Goal: Navigation & Orientation: Find specific page/section

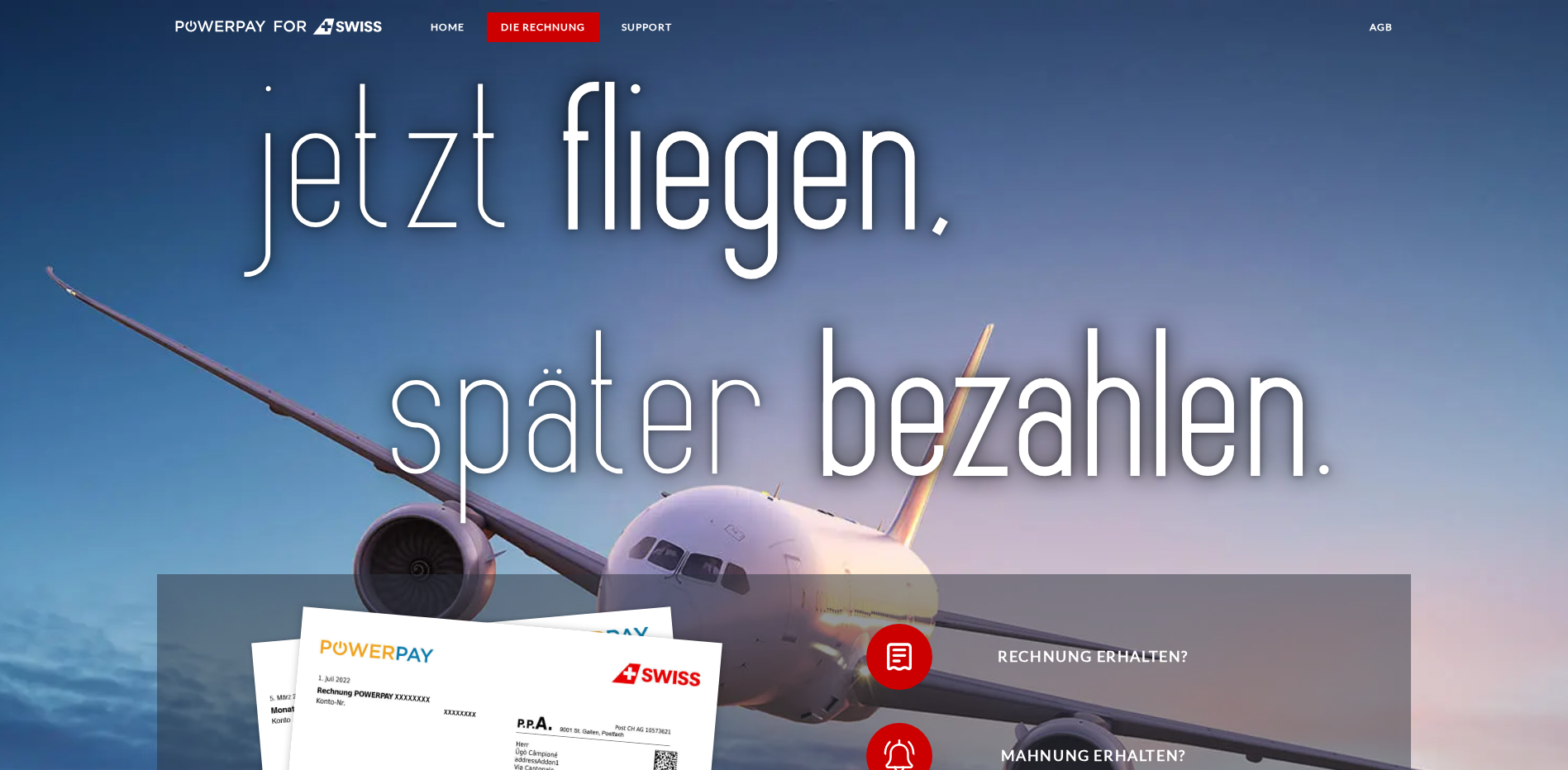
click at [534, 26] on link "DIE RECHNUNG" at bounding box center [543, 27] width 112 height 30
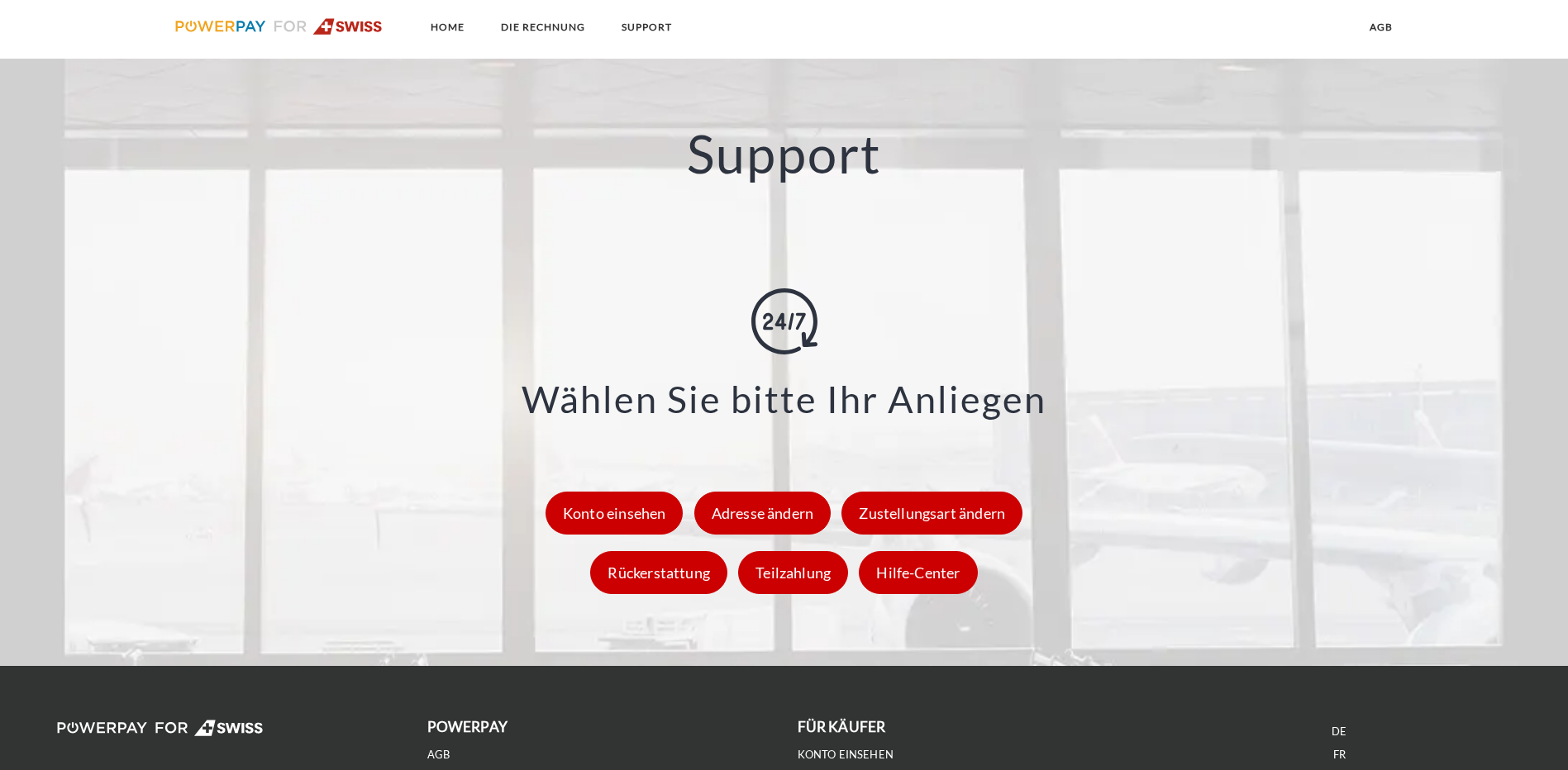
scroll to position [2315, 0]
click at [1339, 769] on link "IT" at bounding box center [1339, 777] width 10 height 14
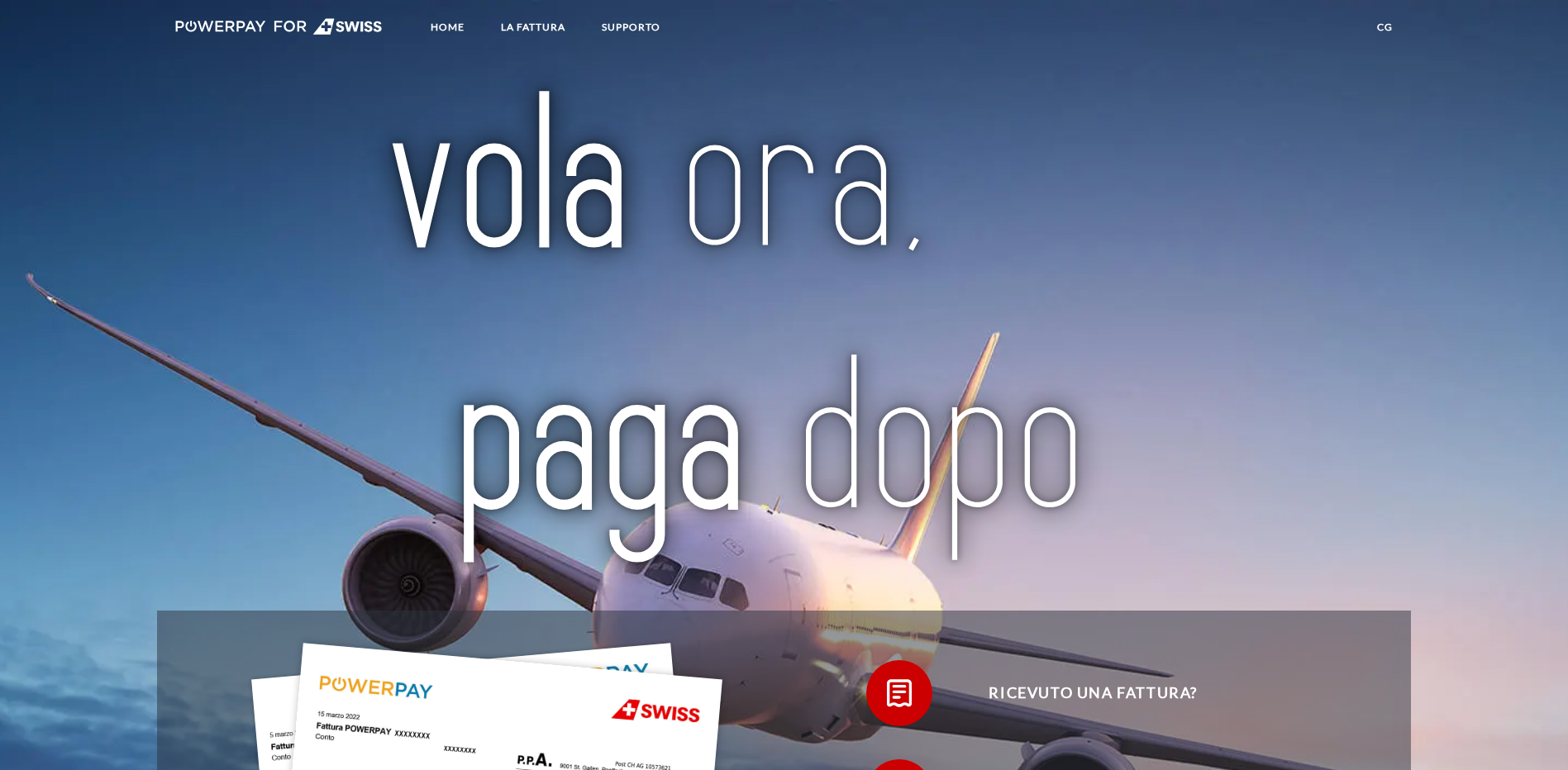
click at [1387, 25] on link "CG" at bounding box center [1385, 27] width 43 height 30
click at [539, 24] on link "LA FATTURA" at bounding box center [533, 27] width 93 height 30
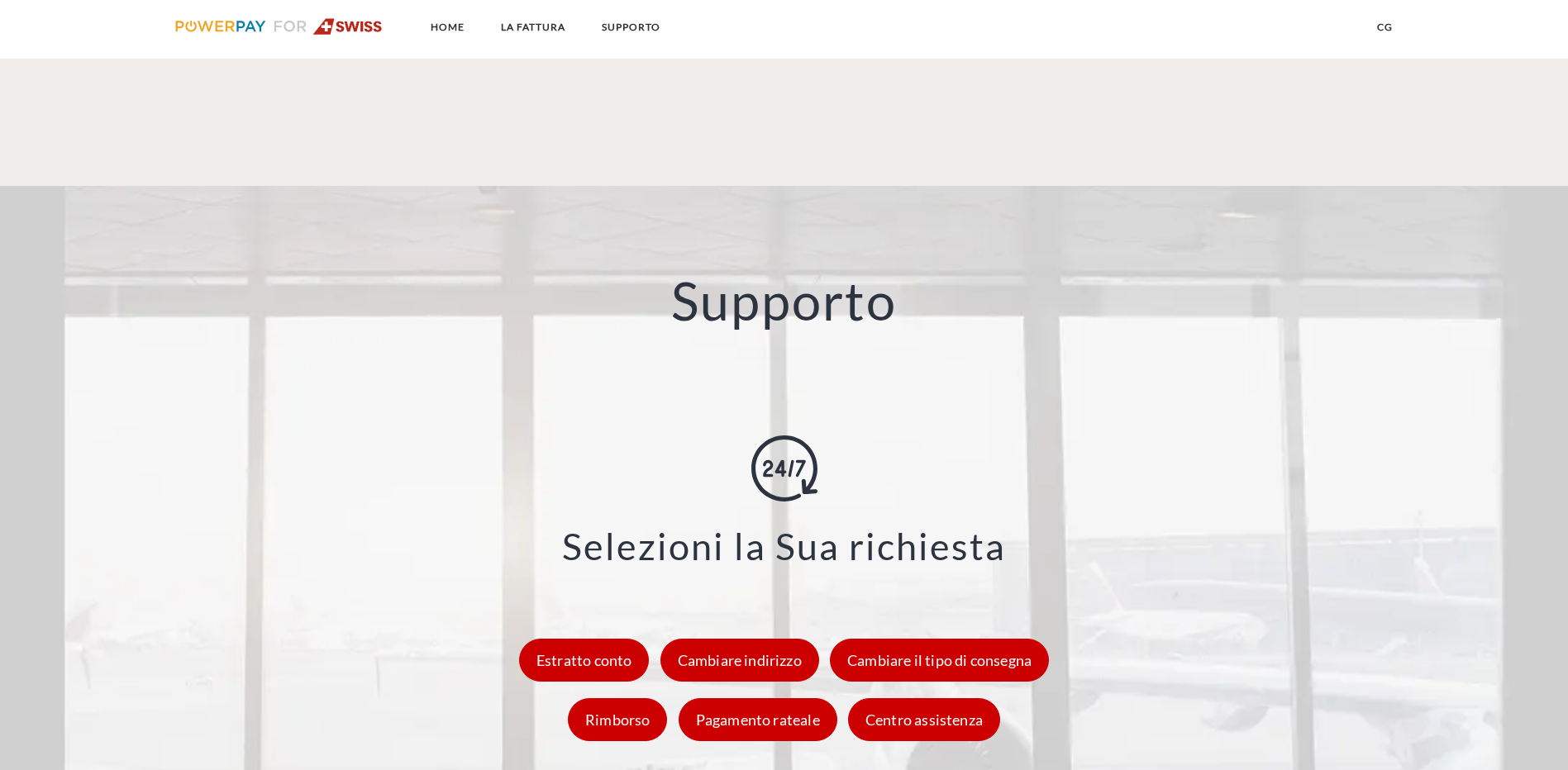
scroll to position [2206, 0]
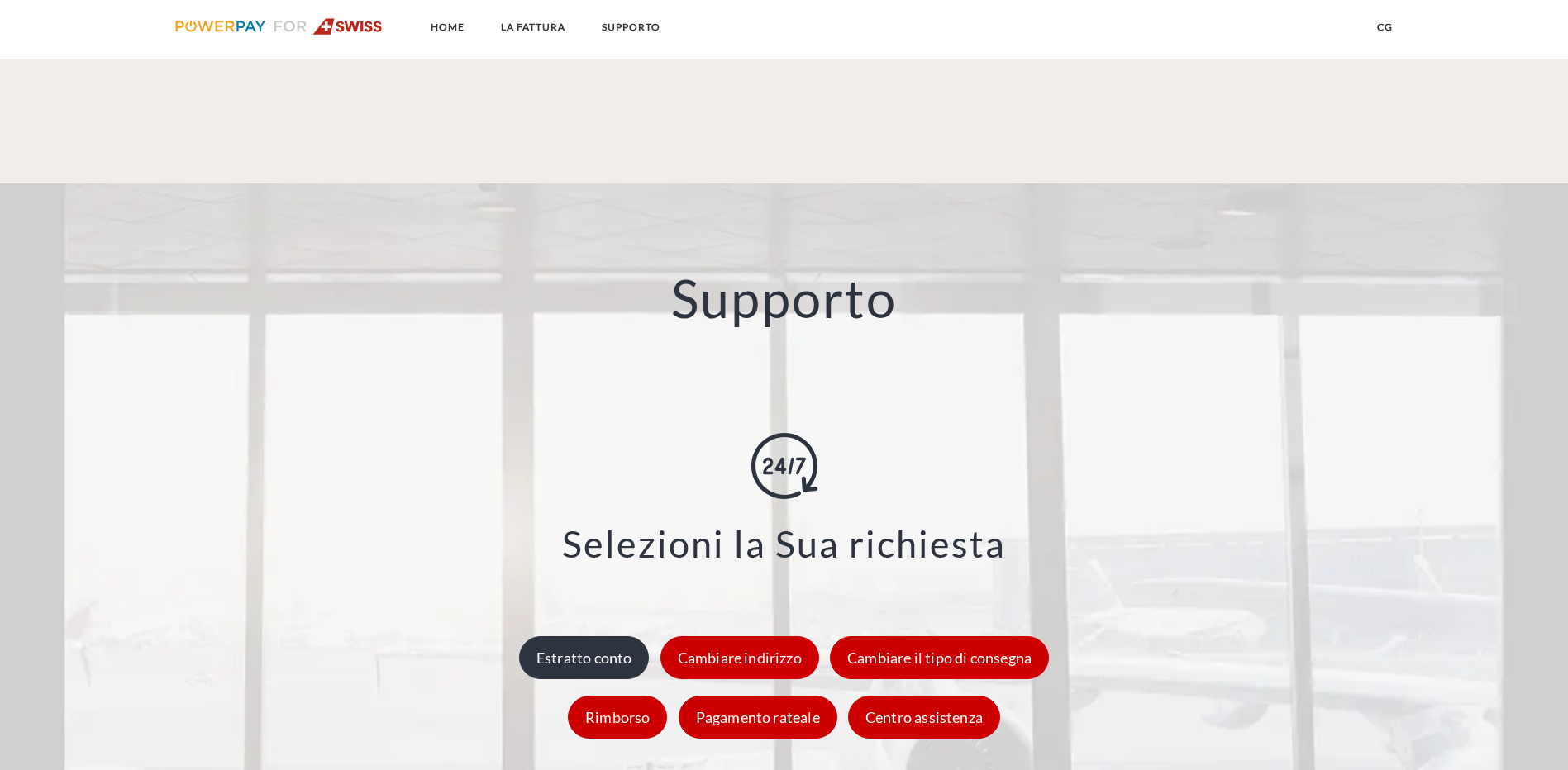
click at [565, 636] on div "Estratto conto" at bounding box center [584, 657] width 130 height 43
